Goal: Information Seeking & Learning: Understand process/instructions

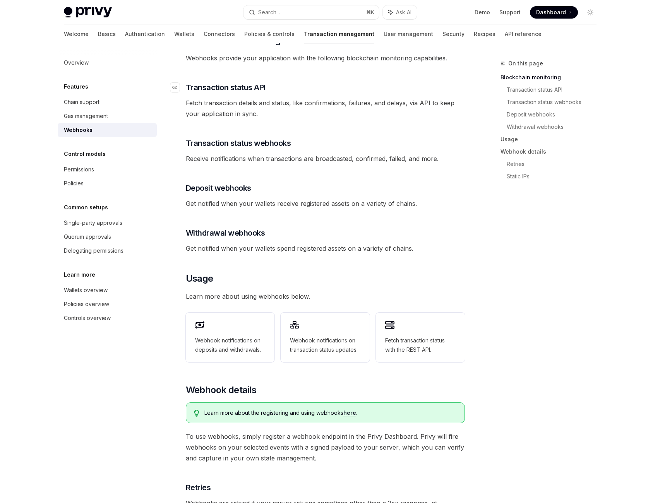
click at [253, 93] on span "Transaction status API" at bounding box center [226, 87] width 80 height 11
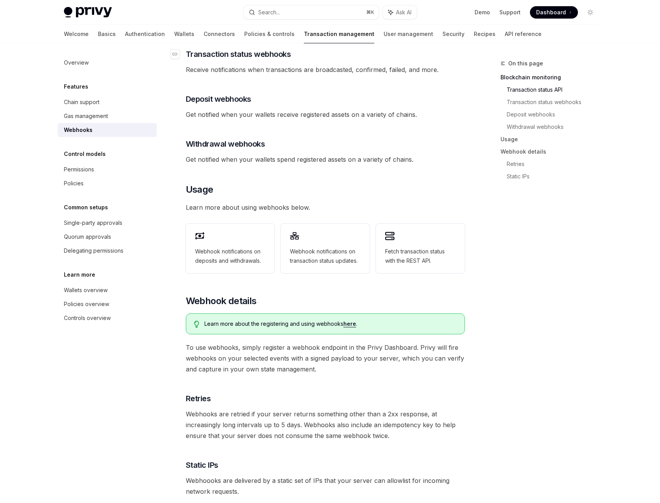
click at [279, 60] on span "Transaction status webhooks" at bounding box center [238, 54] width 105 height 11
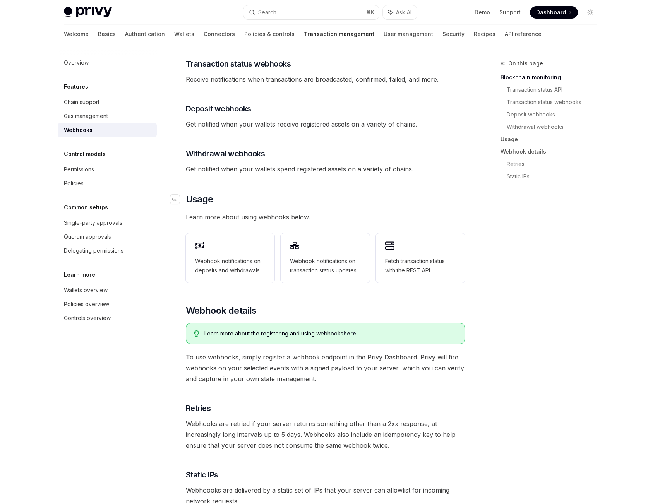
scroll to position [321, 0]
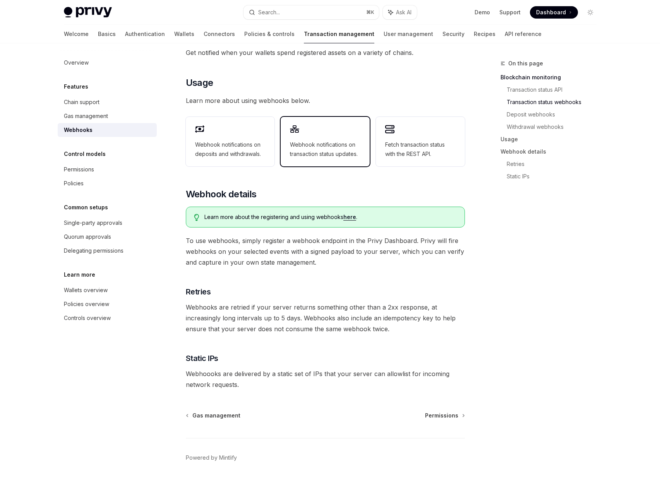
click at [318, 159] on span "Webhook notifications on transaction status updates." at bounding box center [325, 149] width 70 height 19
type textarea "*"
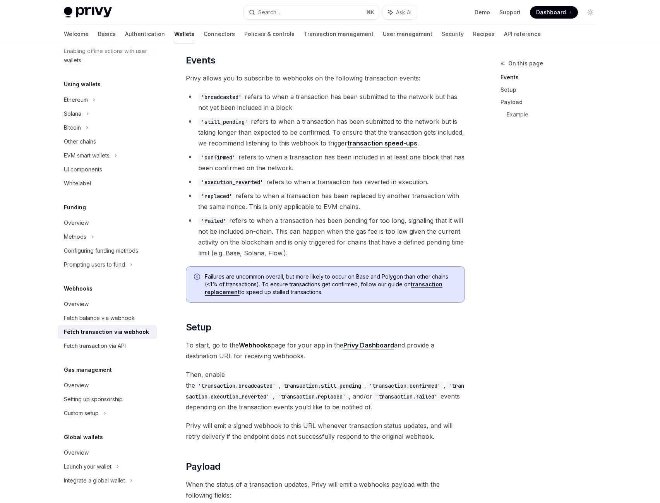
scroll to position [279, 0]
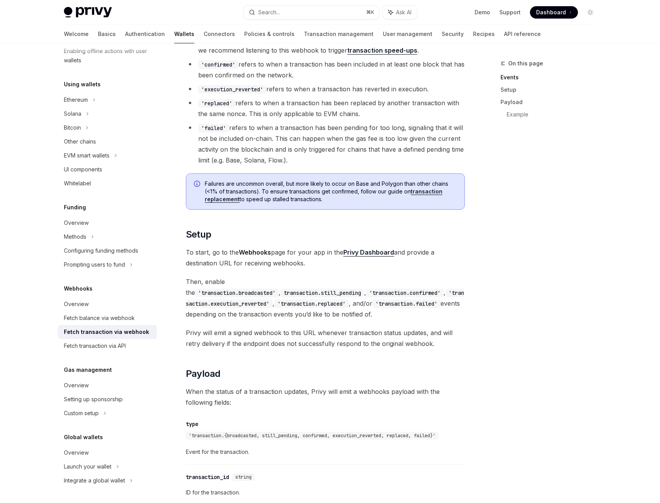
click at [231, 20] on li "'broadcasted' refers to when a transaction has been submitted to the network bu…" at bounding box center [325, 9] width 279 height 22
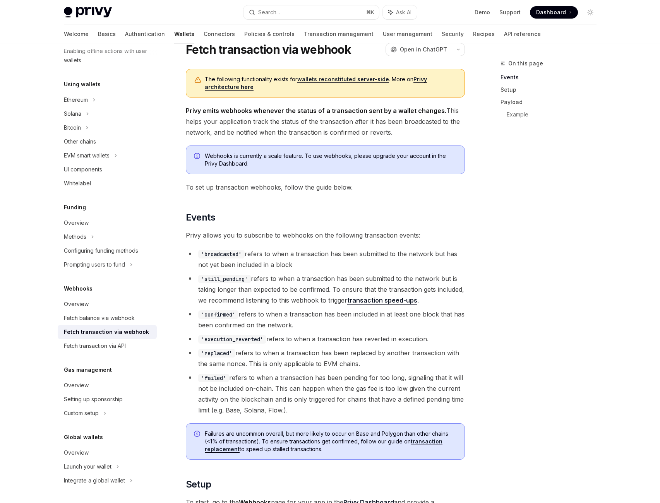
scroll to position [141, 0]
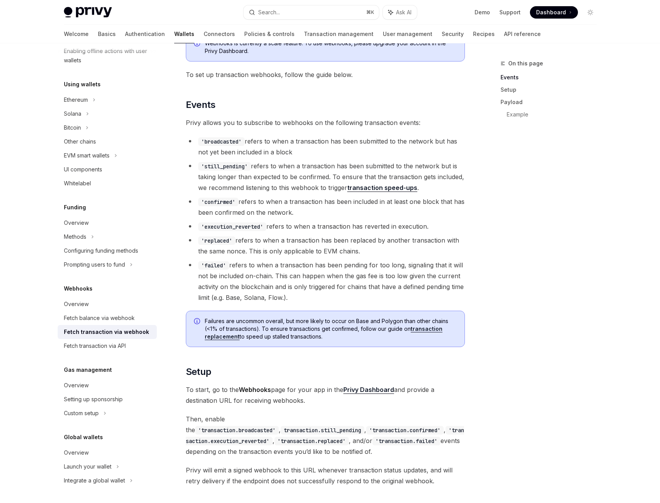
click at [229, 193] on li "'still_pending' refers to when a transaction has been submitted to the network …" at bounding box center [325, 177] width 279 height 32
click at [229, 171] on code "'still_pending'" at bounding box center [224, 166] width 53 height 9
copy code "still_pending"
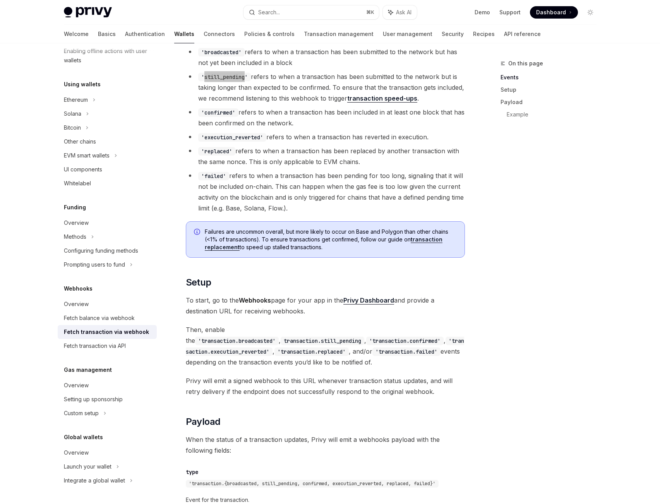
scroll to position [263, 0]
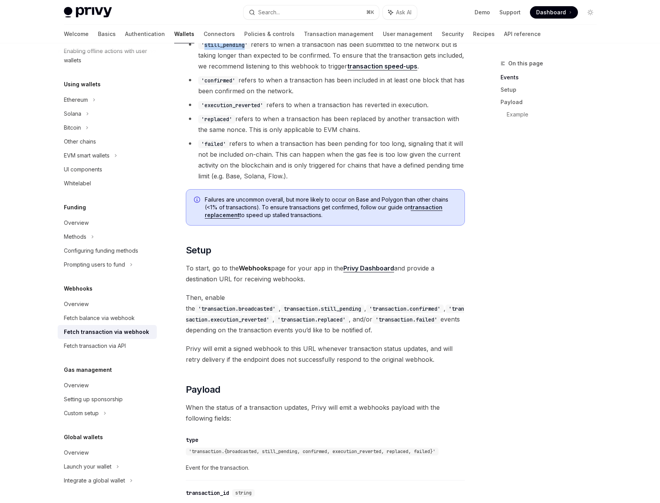
click at [219, 85] on code "'confirmed'" at bounding box center [218, 80] width 40 height 9
copy code "confirmed"
click at [233, 109] on code "'execution_reverted'" at bounding box center [232, 105] width 68 height 9
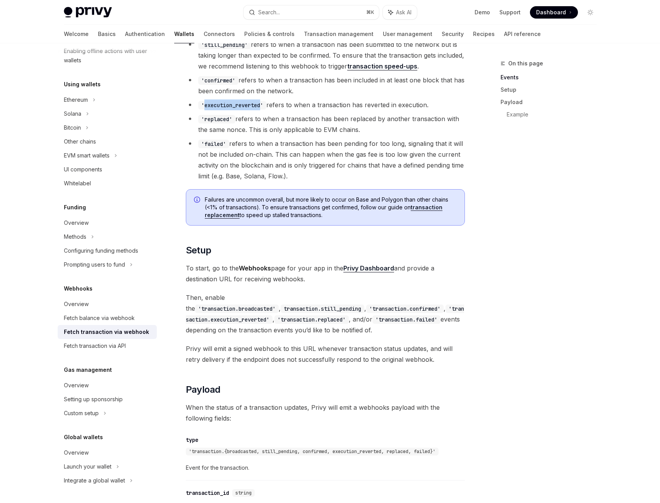
copy code "execution_reverted"
click at [215, 123] on code "'replaced'" at bounding box center [216, 119] width 37 height 9
copy code "replaced"
click at [211, 148] on code "'failed'" at bounding box center [213, 144] width 31 height 9
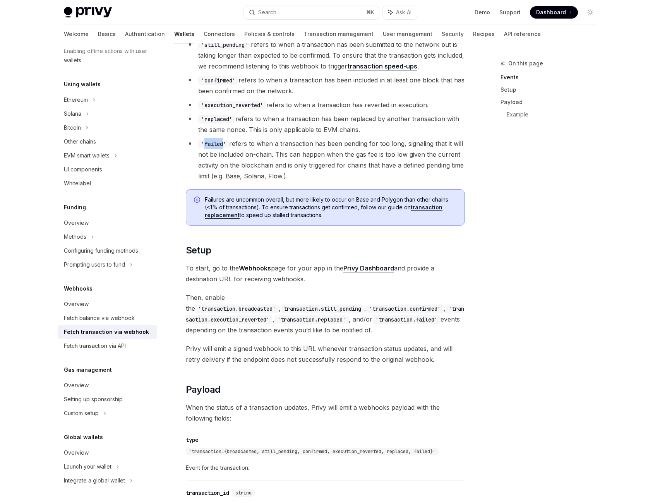
click at [211, 148] on code "'failed'" at bounding box center [213, 144] width 31 height 9
copy code "failed"
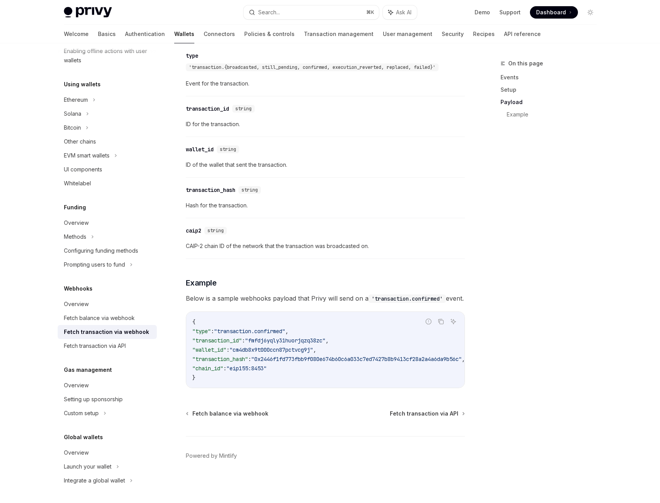
scroll to position [1044, 0]
click at [444, 318] on icon "Copy the contents from the code block" at bounding box center [441, 321] width 6 height 6
drag, startPoint x: 241, startPoint y: 334, endPoint x: 304, endPoint y: 334, distance: 62.3
click at [304, 334] on code "{ "type" : "transaction.confirmed" , "transaction_id" : "fmfdj6yqly31huorjqzq38…" at bounding box center [337, 349] width 291 height 65
copy span ""eip155:8453""
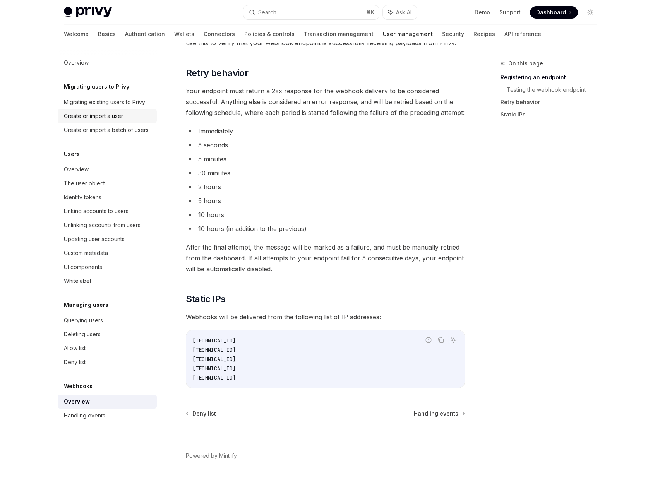
scroll to position [964, 0]
click at [274, 17] on div "Search..." at bounding box center [269, 12] width 22 height 9
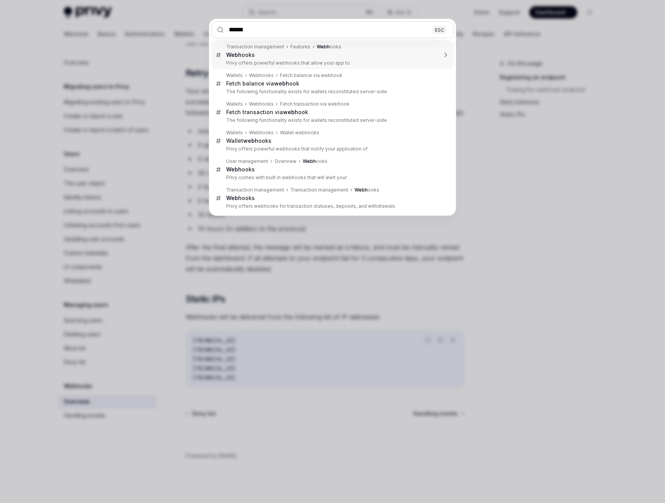
type input "*******"
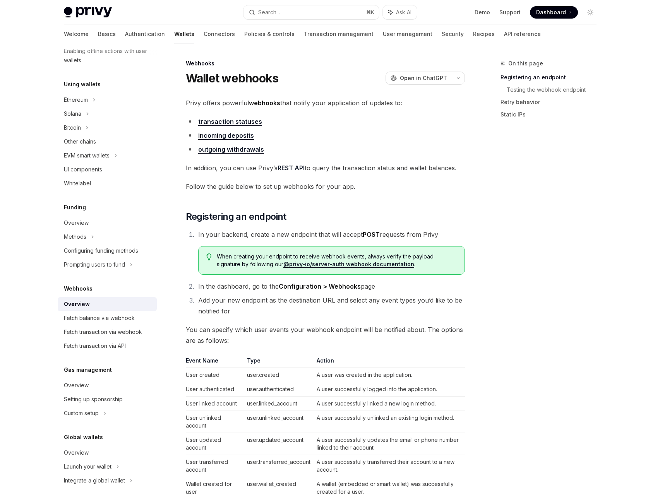
click at [237, 126] on link "transaction statuses" at bounding box center [230, 122] width 64 height 8
type textarea "*"
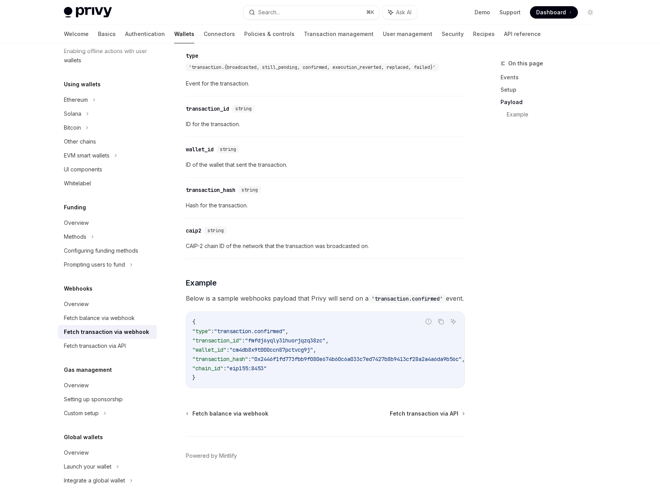
scroll to position [1046, 0]
click at [368, 294] on code "'transaction.confirmed'" at bounding box center [406, 298] width 77 height 9
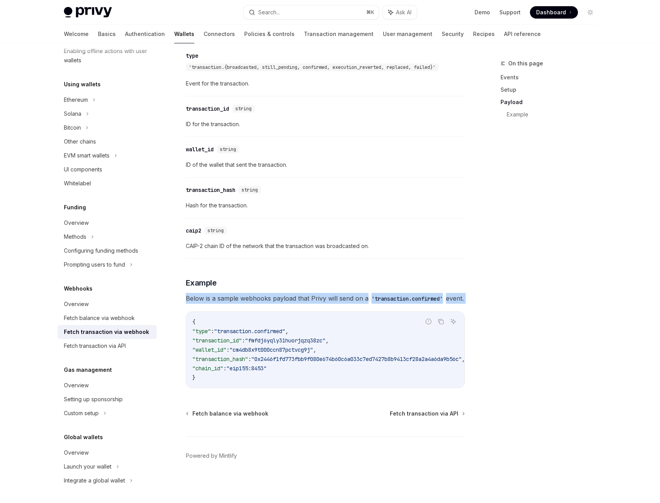
click at [368, 294] on code "'transaction.confirmed'" at bounding box center [406, 298] width 77 height 9
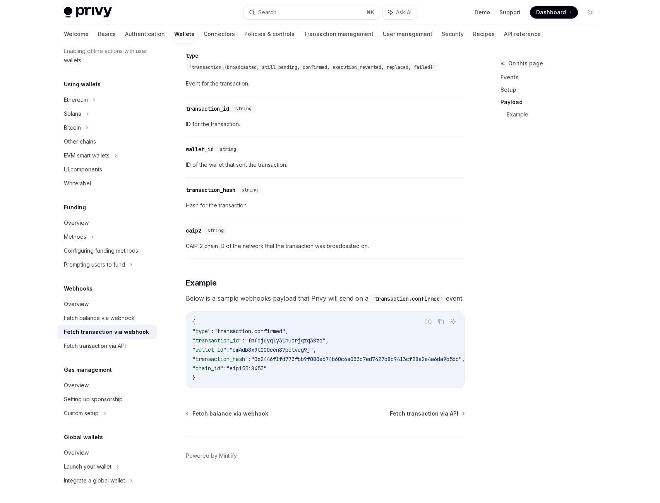
click at [314, 337] on span ""fmfdj6yqly31huorjqzq38zc"" at bounding box center [285, 340] width 80 height 7
click at [351, 317] on code "{ "type" : "transaction.confirmed" , "transaction_id" : "fmfdj6yqly31huorjqzq38…" at bounding box center [337, 349] width 291 height 65
click at [245, 70] on span "'transaction.{broadcasted, still_pending, confirmed, execution_reverted, replac…" at bounding box center [312, 67] width 246 height 6
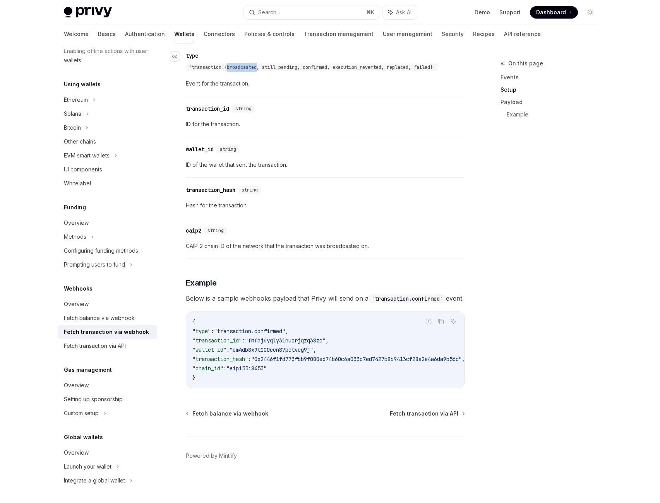
click at [245, 70] on span "'transaction.{broadcasted, still_pending, confirmed, execution_reverted, replac…" at bounding box center [312, 67] width 246 height 6
copy span "broadcasted"
click at [189, 70] on span "'transaction.{broadcasted, still_pending, confirmed, execution_reverted, replac…" at bounding box center [312, 67] width 246 height 6
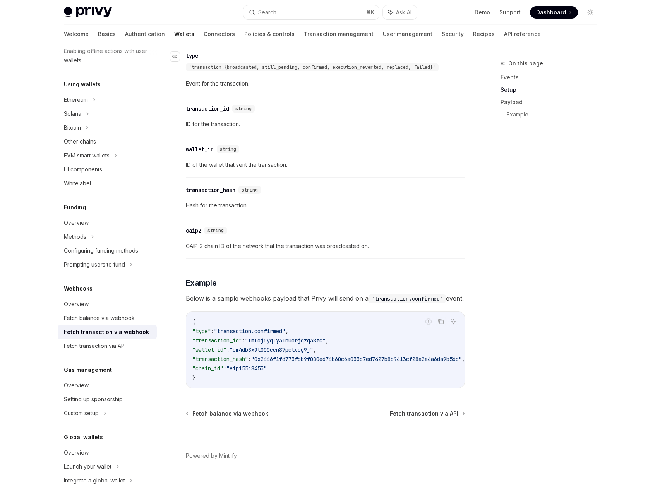
click at [205, 70] on span "'transaction.{broadcasted, still_pending, confirmed, execution_reverted, replac…" at bounding box center [312, 67] width 246 height 6
click at [197, 72] on div "'transaction.{broadcasted, still_pending, confirmed, execution_reverted, replac…" at bounding box center [314, 67] width 256 height 9
click at [200, 70] on span "'transaction.{broadcasted, still_pending, confirmed, execution_reverted, replac…" at bounding box center [312, 67] width 246 height 6
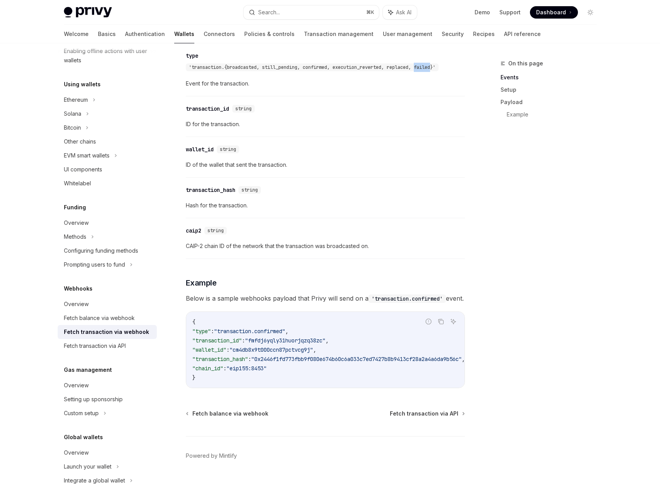
scroll to position [551, 0]
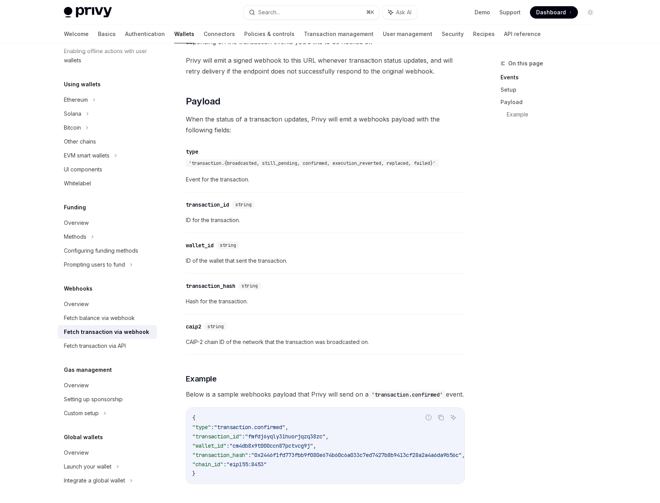
click at [364, 25] on code "transaction.still_pending" at bounding box center [322, 20] width 84 height 9
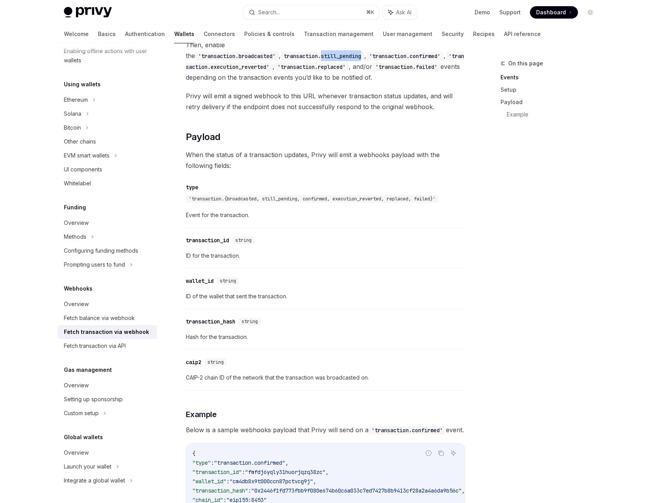
scroll to position [487, 0]
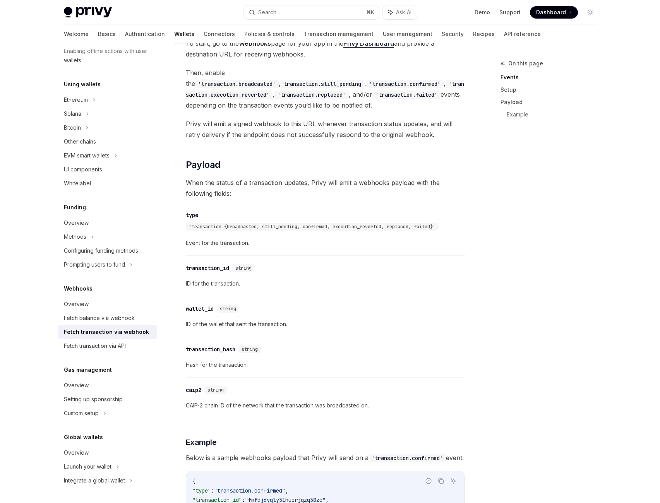
click at [387, 99] on code "'transaction.failed'" at bounding box center [406, 95] width 68 height 9
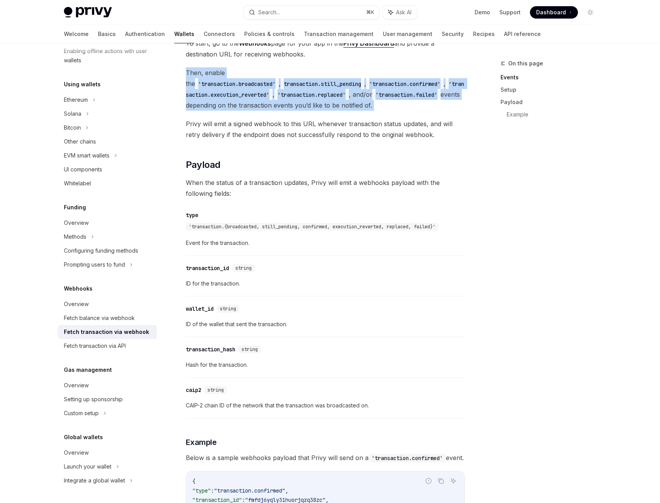
click at [387, 99] on code "'transaction.failed'" at bounding box center [406, 95] width 68 height 9
click at [405, 111] on span "Then, enable the 'transaction.broadcasted' , transaction.still_pending , 'trans…" at bounding box center [325, 88] width 279 height 43
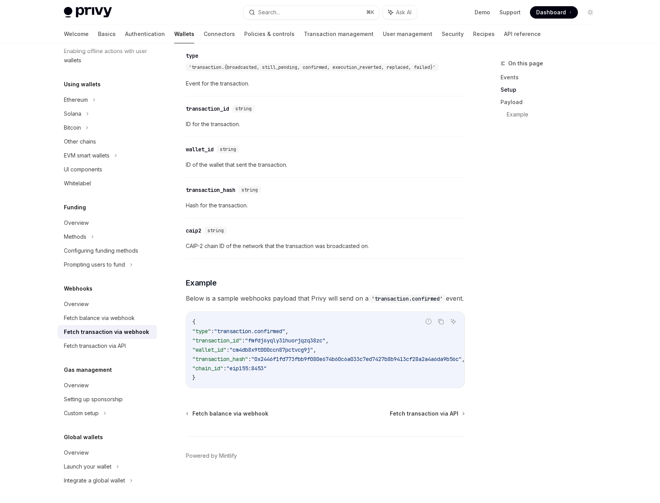
scroll to position [781, 0]
click at [189, 88] on span "Event for the transaction." at bounding box center [325, 83] width 279 height 9
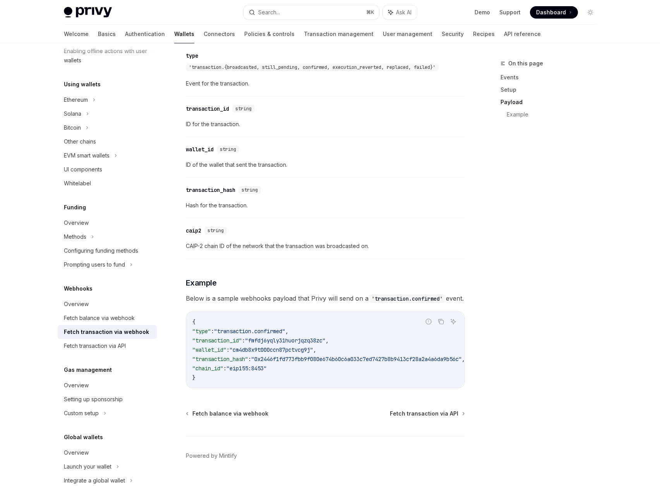
click at [285, 328] on span ""transaction.confirmed"" at bounding box center [249, 331] width 71 height 7
